Goal: Communication & Community: Participate in discussion

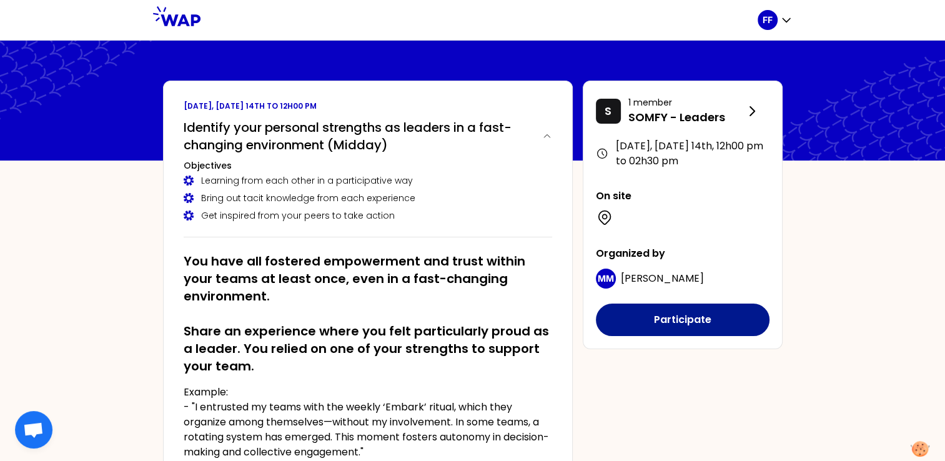
click at [647, 325] on button "Participate" at bounding box center [683, 319] width 174 height 32
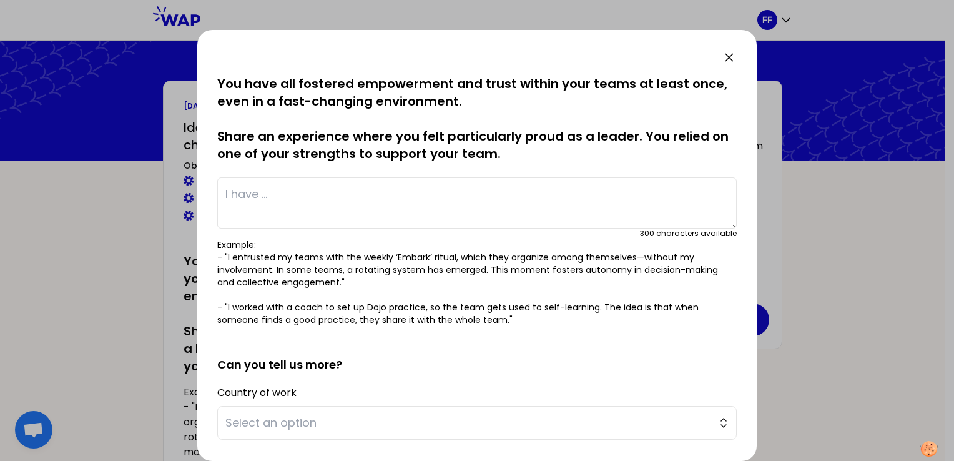
click at [258, 211] on textarea at bounding box center [477, 202] width 520 height 51
paste textarea "I led (with my team and support from other departments) a communication campaig…"
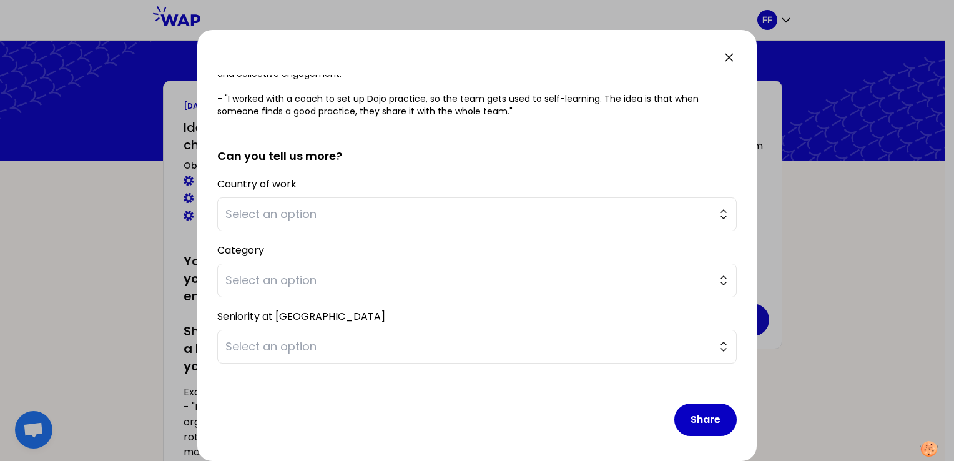
scroll to position [210, 0]
type textarea "I led (with my team and support from other departments) a communication campaig…"
click at [302, 214] on span "Select an option" at bounding box center [468, 212] width 486 height 17
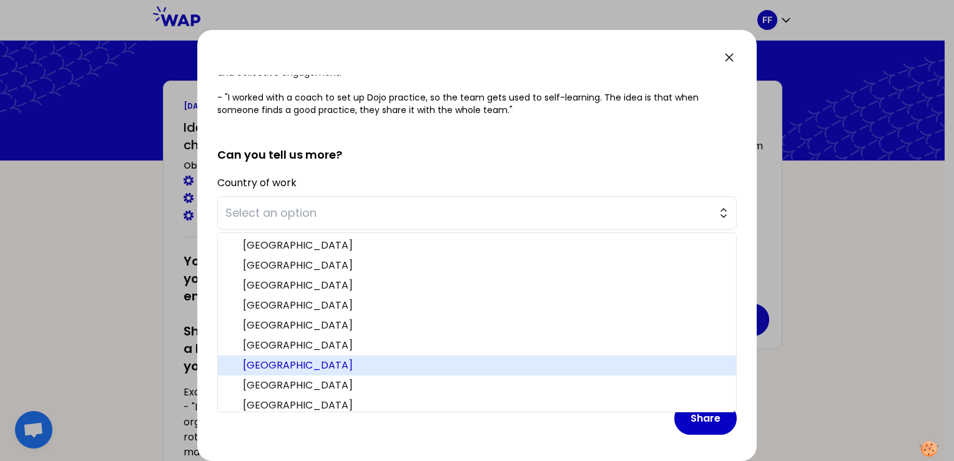
click at [269, 361] on span "[GEOGRAPHIC_DATA]" at bounding box center [484, 365] width 483 height 15
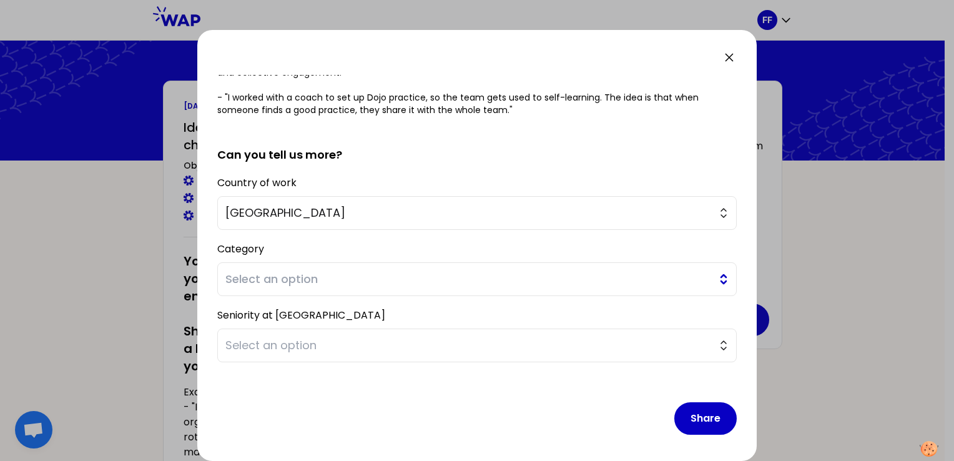
click at [257, 267] on button "Select an option" at bounding box center [477, 279] width 520 height 34
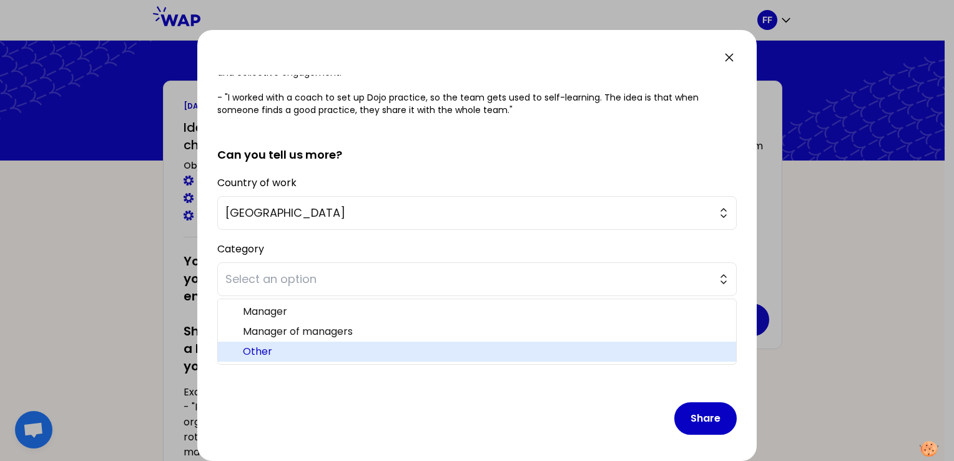
click at [260, 351] on span "Other" at bounding box center [484, 351] width 483 height 15
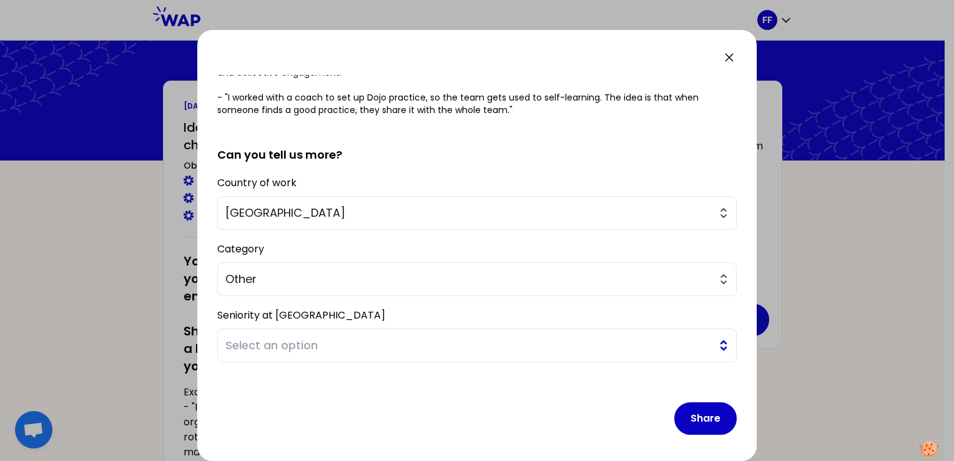
click at [262, 346] on span "Select an option" at bounding box center [468, 345] width 486 height 17
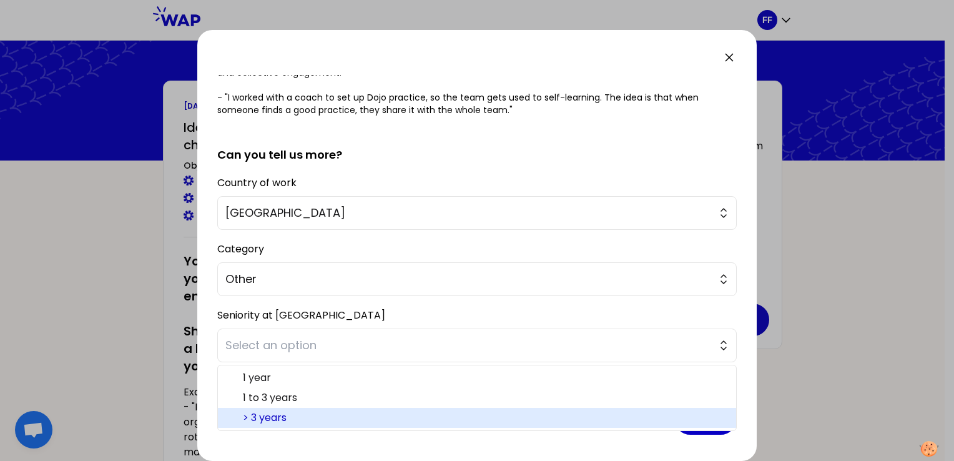
click at [259, 418] on span "> 3 years" at bounding box center [484, 417] width 483 height 15
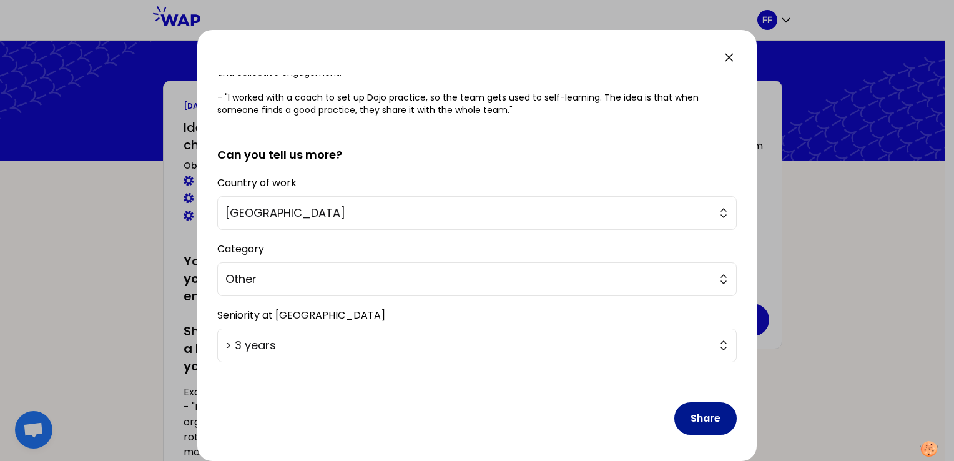
click at [690, 423] on button "Share" at bounding box center [705, 418] width 62 height 32
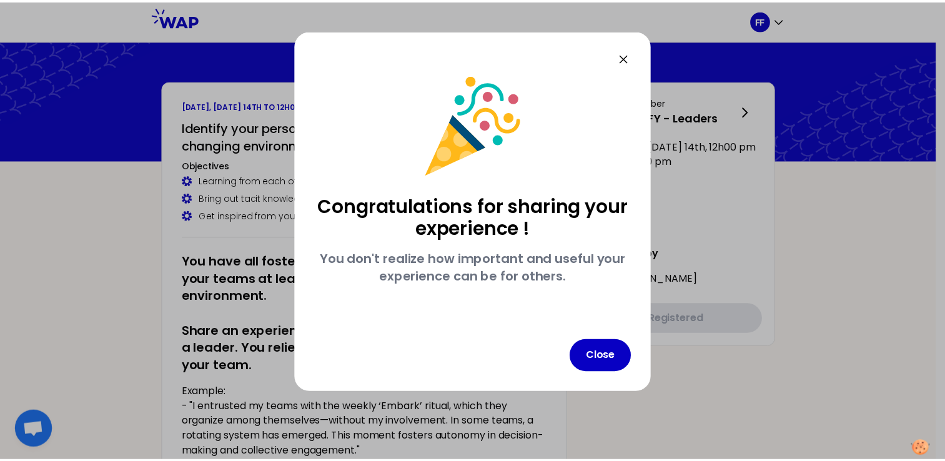
scroll to position [0, 0]
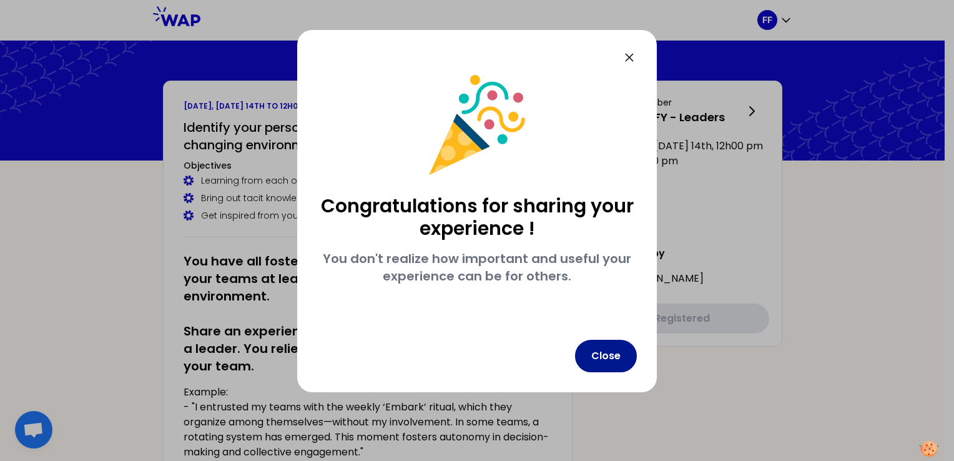
click at [599, 356] on button "Close" at bounding box center [606, 356] width 62 height 32
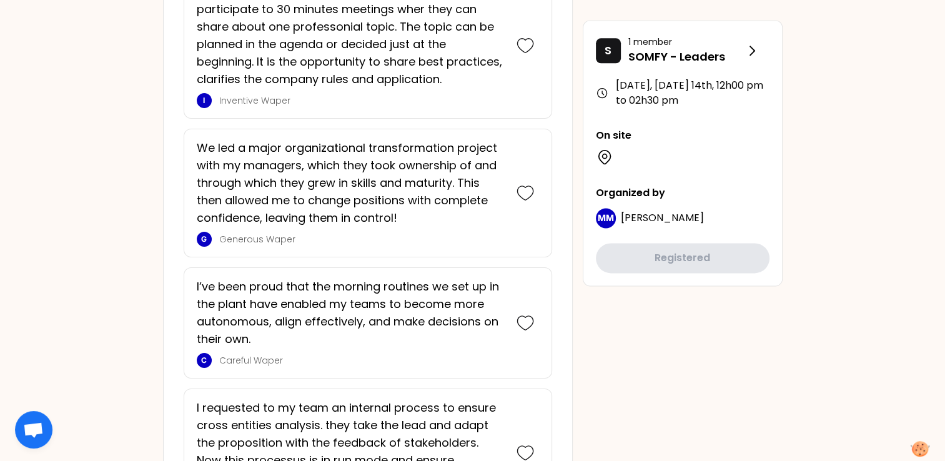
scroll to position [1676, 0]
